Goal: Transaction & Acquisition: Download file/media

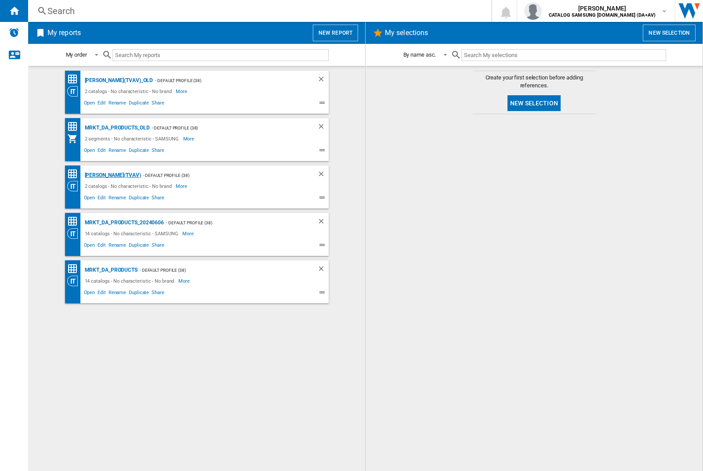
click at [98, 175] on div "[PERSON_NAME](TVAV)" at bounding box center [112, 175] width 58 height 11
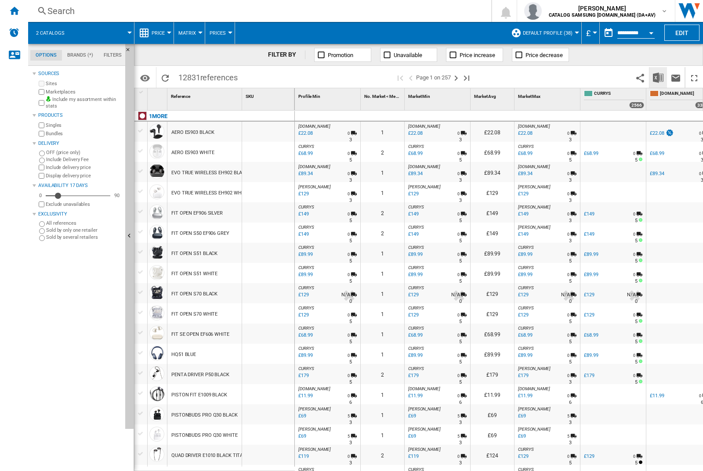
click at [658, 77] on img "Download in Excel" at bounding box center [658, 77] width 11 height 11
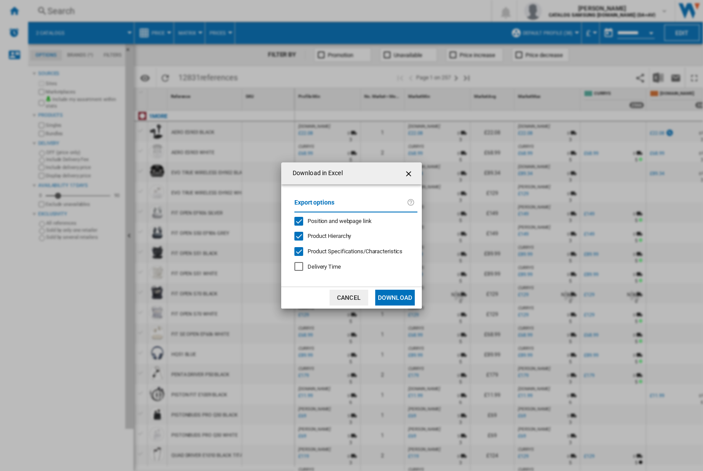
click at [352, 221] on span "Position and webpage link" at bounding box center [339, 221] width 64 height 7
click at [395, 298] on button "Download" at bounding box center [395, 298] width 40 height 16
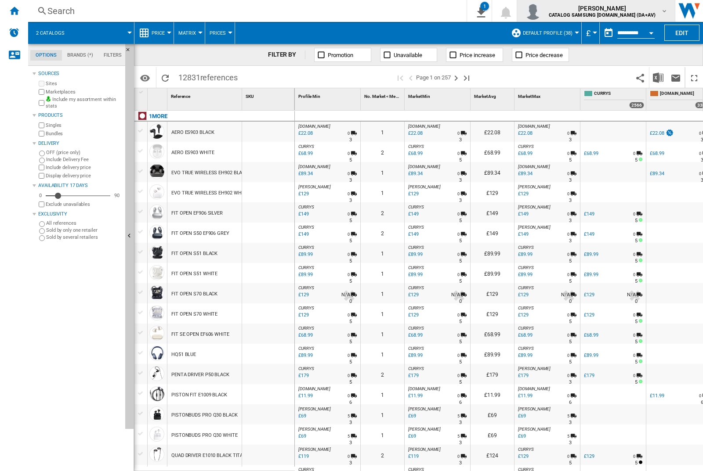
click at [542, 11] on img "button" at bounding box center [533, 11] width 18 height 18
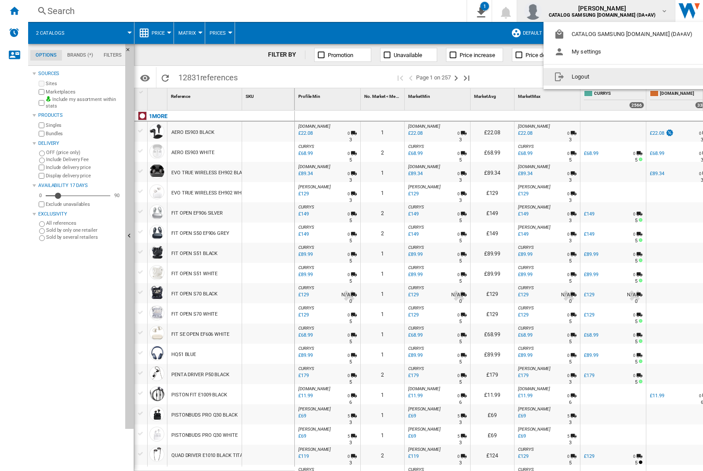
click at [611, 77] on button "Logout" at bounding box center [624, 77] width 163 height 18
